Goal: Transaction & Acquisition: Purchase product/service

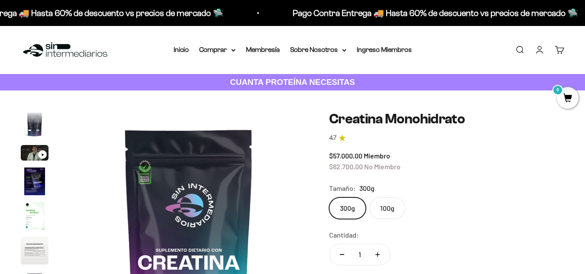
scroll to position [0, 1952]
click at [536, 51] on link "Iniciar sesión" at bounding box center [539, 50] width 10 height 10
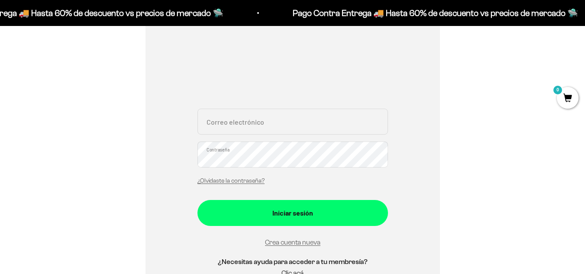
scroll to position [137, 0]
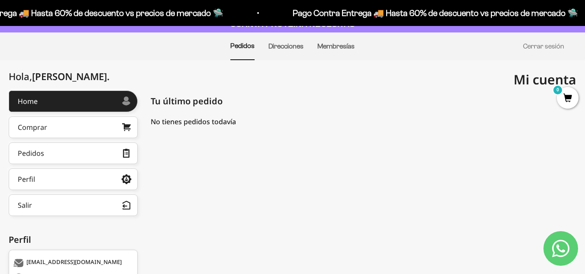
scroll to position [59, 0]
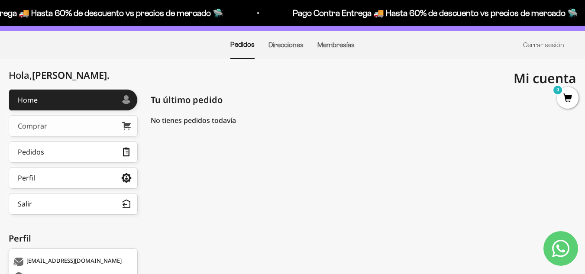
click at [104, 125] on link "Comprar" at bounding box center [73, 126] width 129 height 22
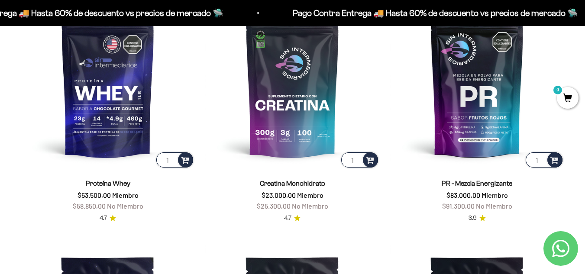
scroll to position [356, 0]
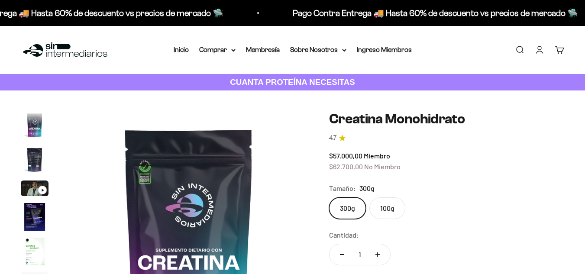
scroll to position [35, 0]
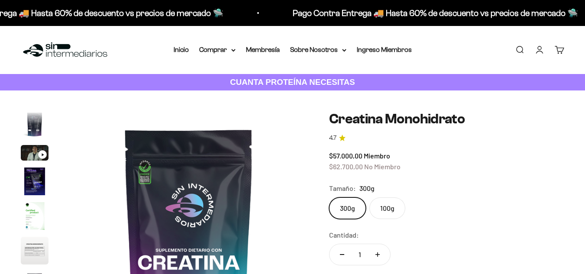
click at [535, 45] on link "Cuenta" at bounding box center [539, 50] width 10 height 10
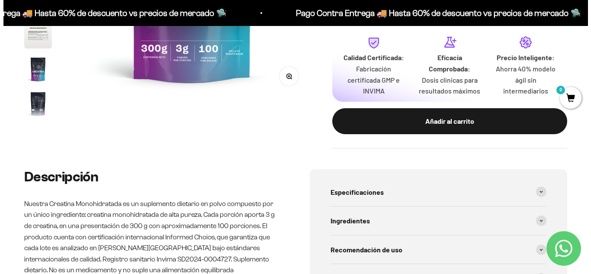
scroll to position [252, 0]
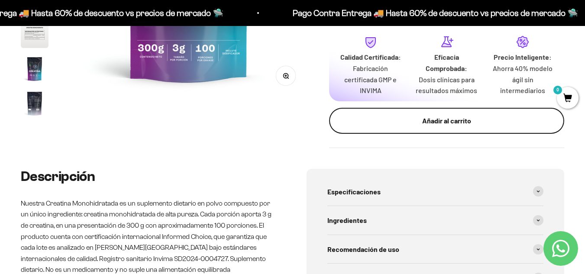
click at [441, 126] on div "Añadir al carrito" at bounding box center [446, 120] width 200 height 11
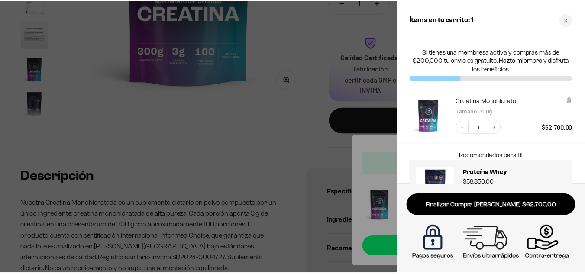
scroll to position [0, 0]
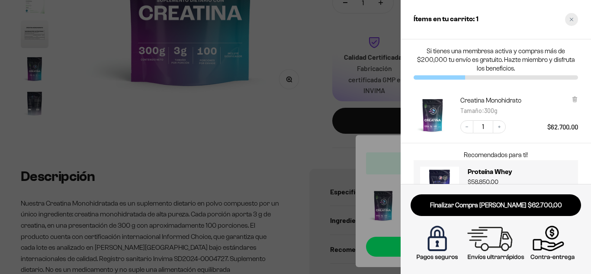
click at [573, 23] on div "Close cart" at bounding box center [571, 19] width 13 height 13
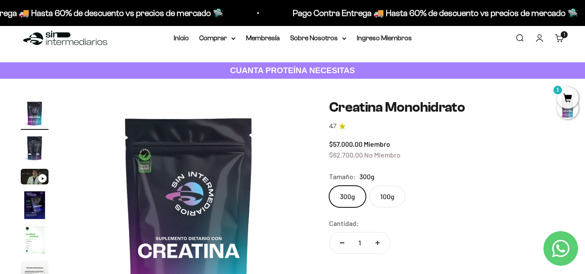
scroll to position [10, 0]
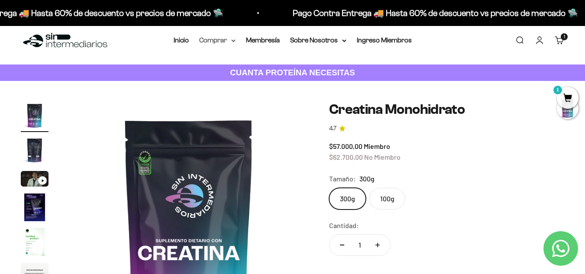
click at [231, 39] on summary "Comprar" at bounding box center [217, 40] width 36 height 11
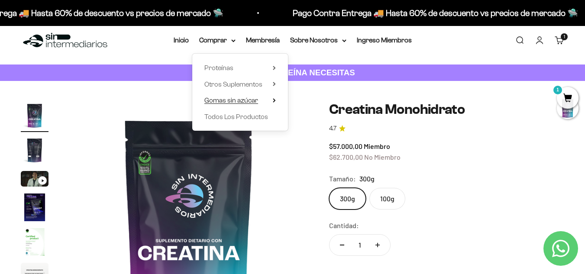
click at [253, 101] on span "Gomas sin azúcar" at bounding box center [231, 99] width 54 height 7
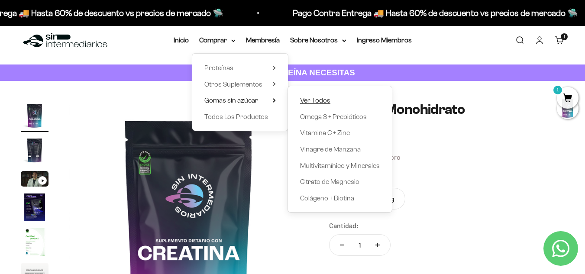
click at [306, 101] on span "Ver Todos" at bounding box center [315, 99] width 30 height 7
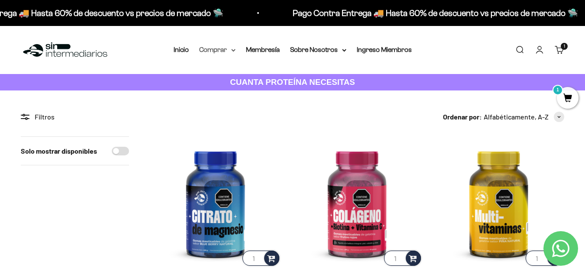
click at [232, 51] on icon at bounding box center [233, 50] width 4 height 3
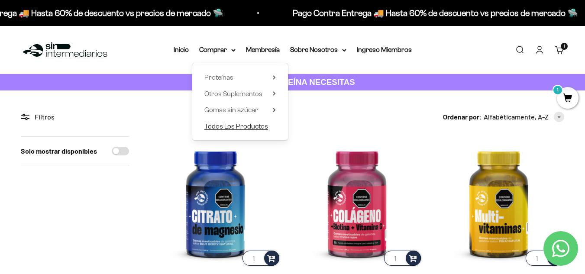
click at [247, 127] on span "Todos Los Productos" at bounding box center [236, 125] width 64 height 7
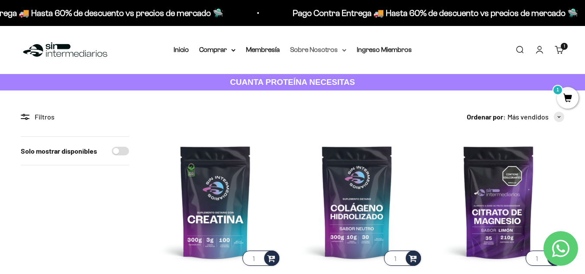
click at [337, 51] on summary "Sobre Nosotros" at bounding box center [318, 49] width 56 height 11
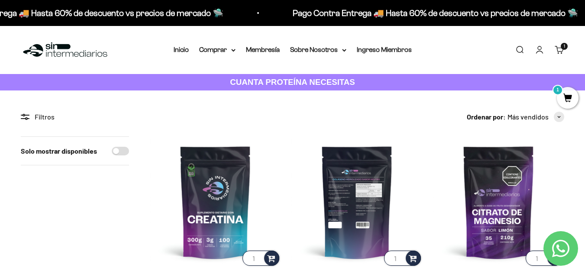
click at [384, 157] on img at bounding box center [356, 201] width 131 height 131
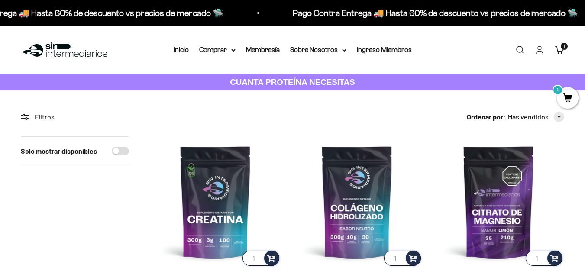
click at [558, 46] on link "Carrito 1 artículo 1" at bounding box center [559, 50] width 10 height 10
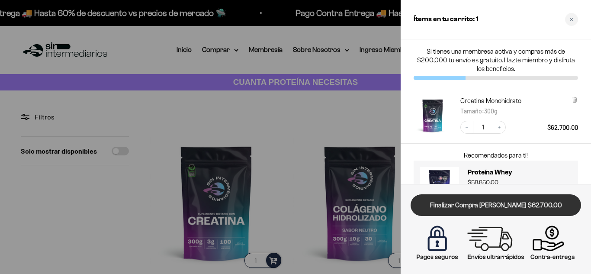
click at [506, 200] on link "Finalizar Compra Segura $62.700,00" at bounding box center [496, 205] width 170 height 22
